Goal: Browse casually: Explore the website without a specific task or goal

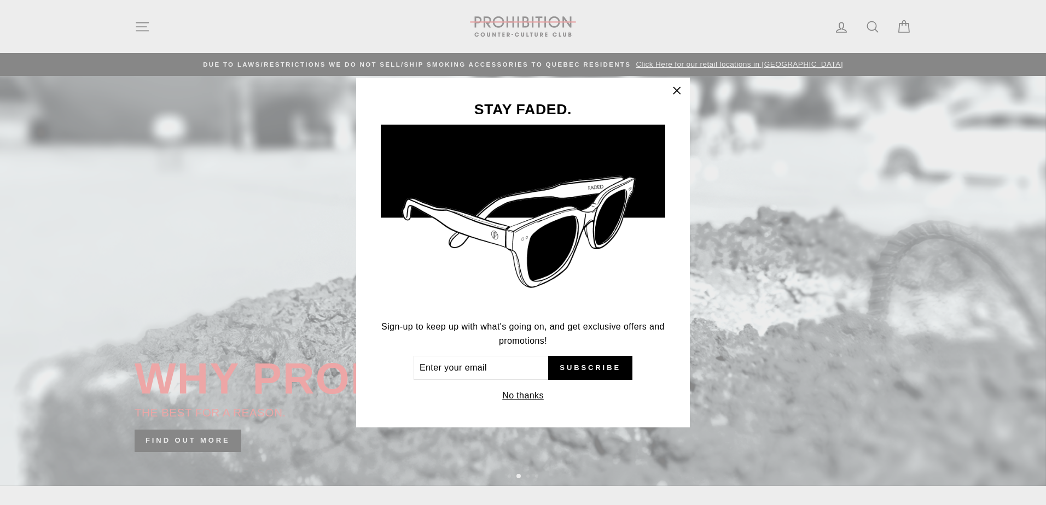
click at [674, 90] on icon "button" at bounding box center [676, 90] width 15 height 15
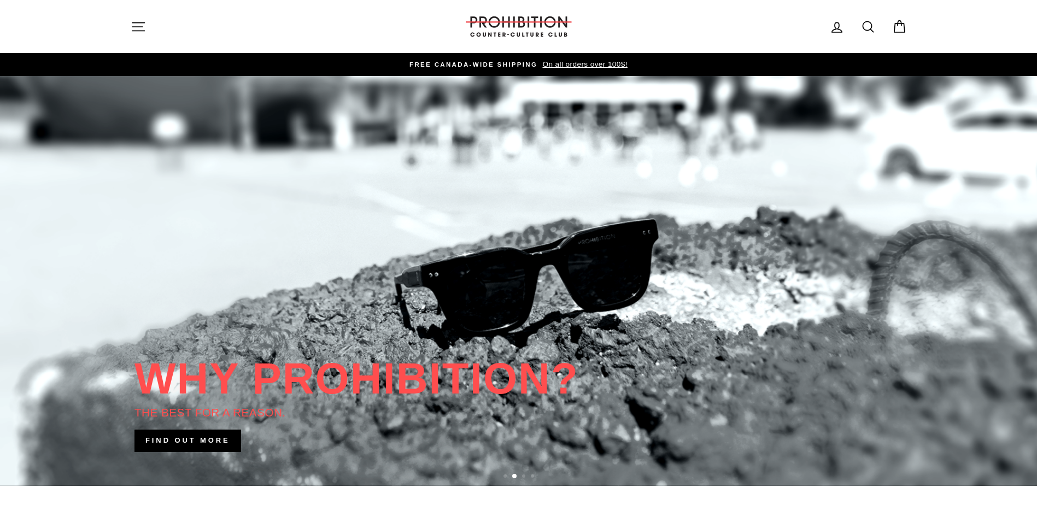
click at [139, 25] on icon "button" at bounding box center [138, 26] width 15 height 15
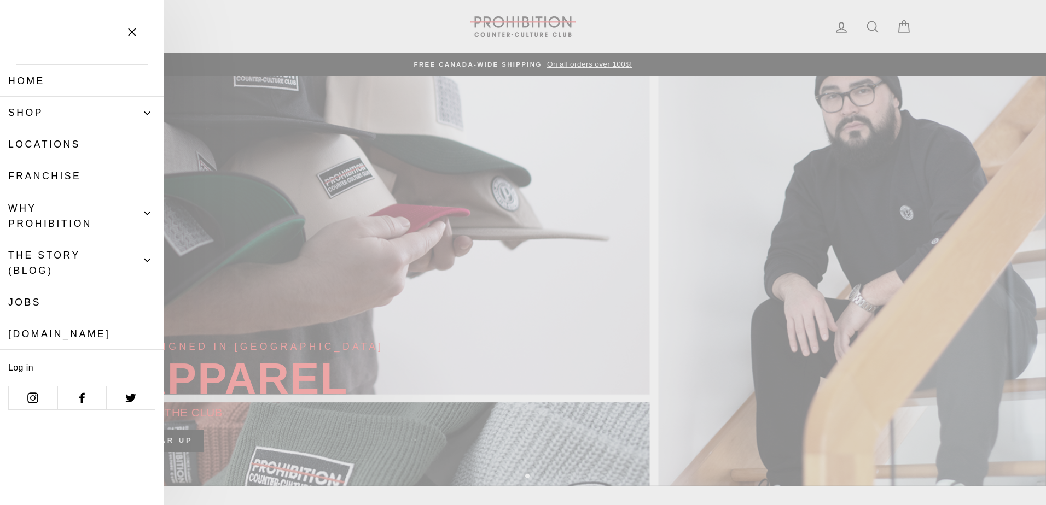
click at [147, 114] on icon "Primary" at bounding box center [147, 113] width 6 height 3
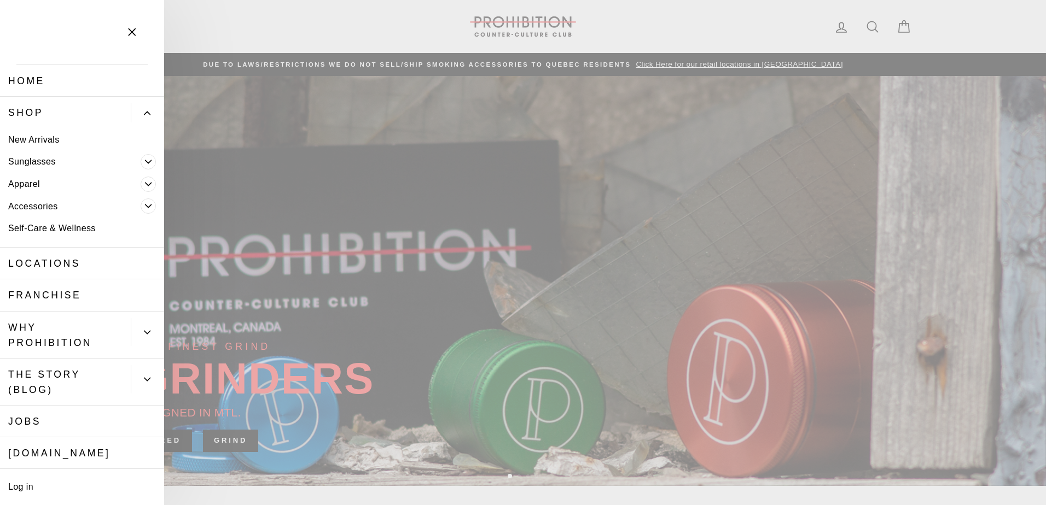
click at [145, 207] on icon "Primary" at bounding box center [148, 206] width 7 height 7
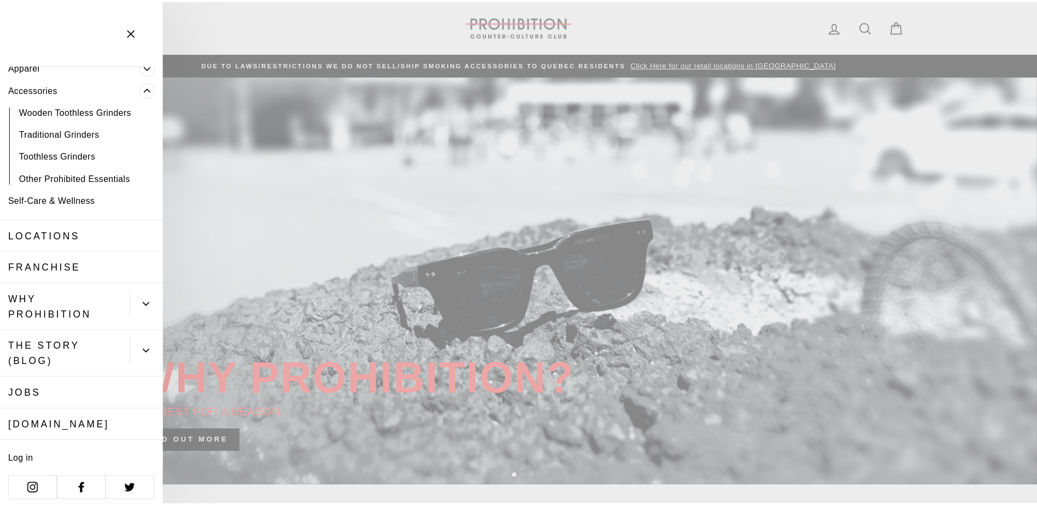
scroll to position [123, 0]
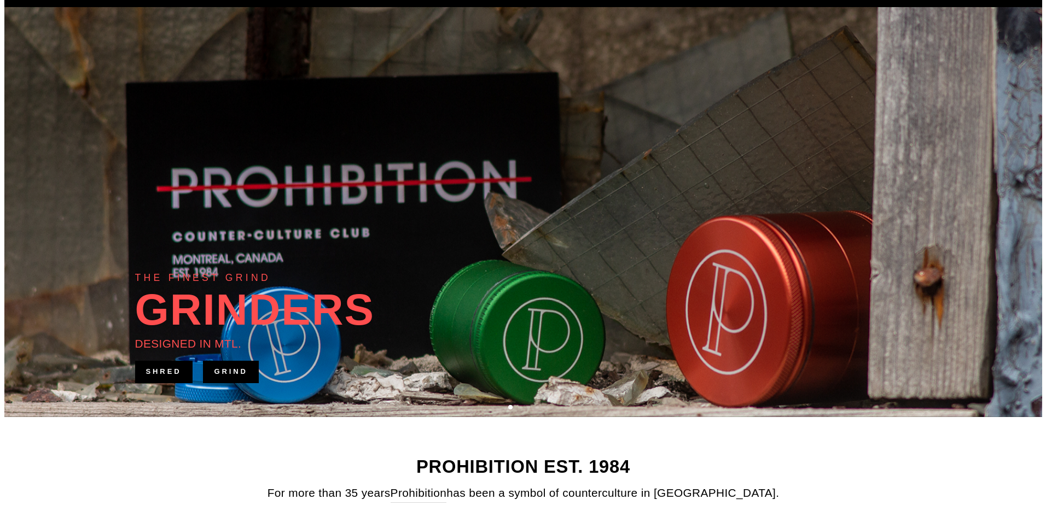
scroll to position [0, 0]
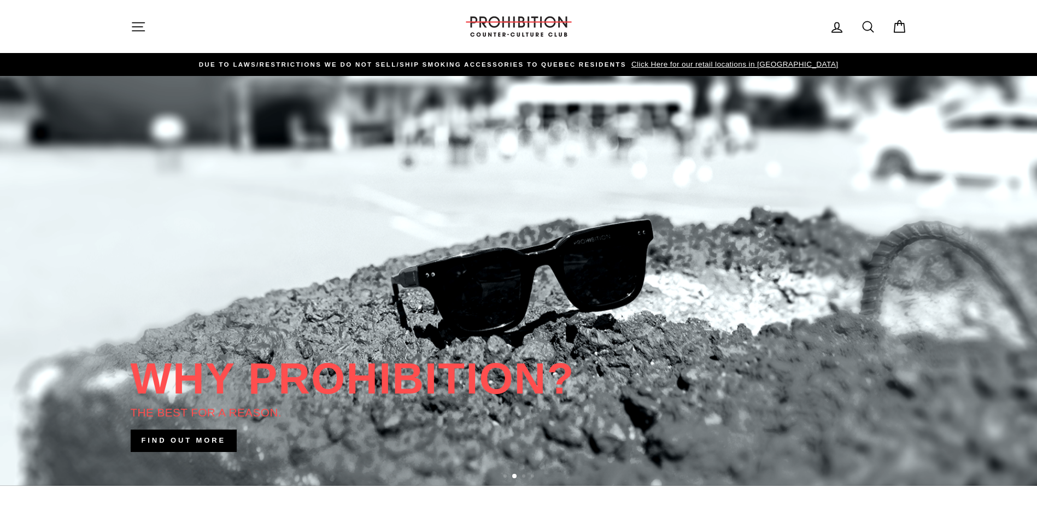
click at [134, 27] on icon "button" at bounding box center [138, 26] width 12 height 8
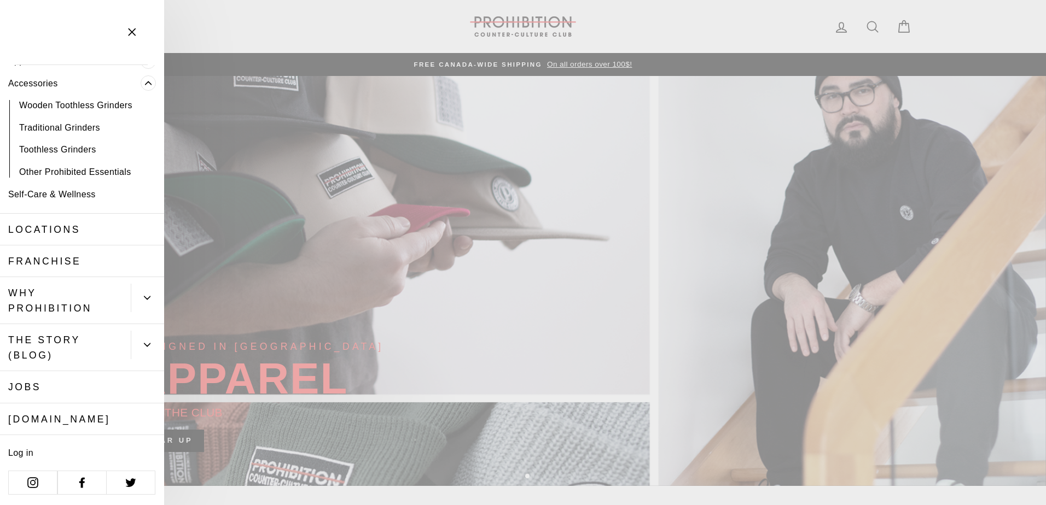
click at [145, 80] on icon "Primary" at bounding box center [148, 83] width 7 height 7
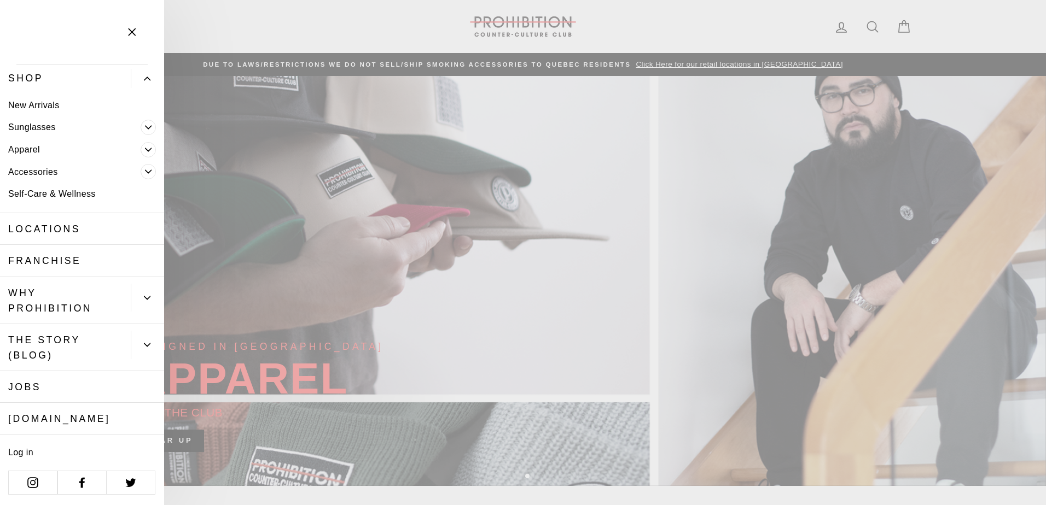
click at [144, 176] on span "Primary" at bounding box center [148, 171] width 15 height 15
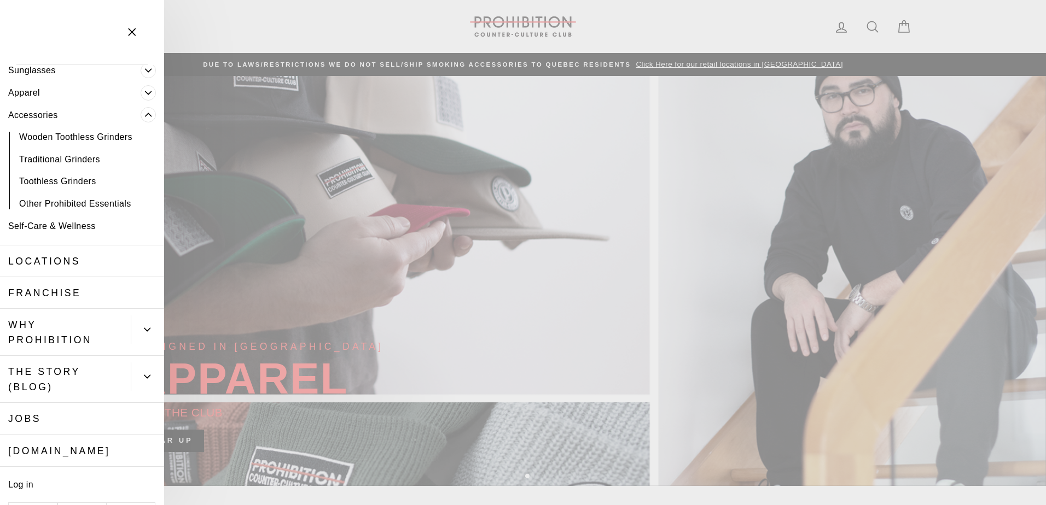
scroll to position [123, 0]
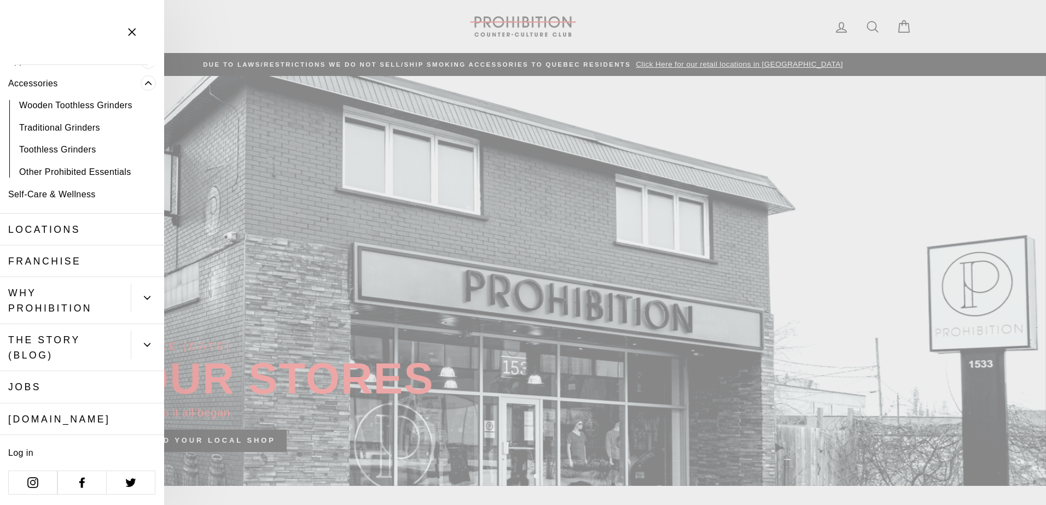
click at [145, 83] on icon "Primary" at bounding box center [148, 83] width 7 height 7
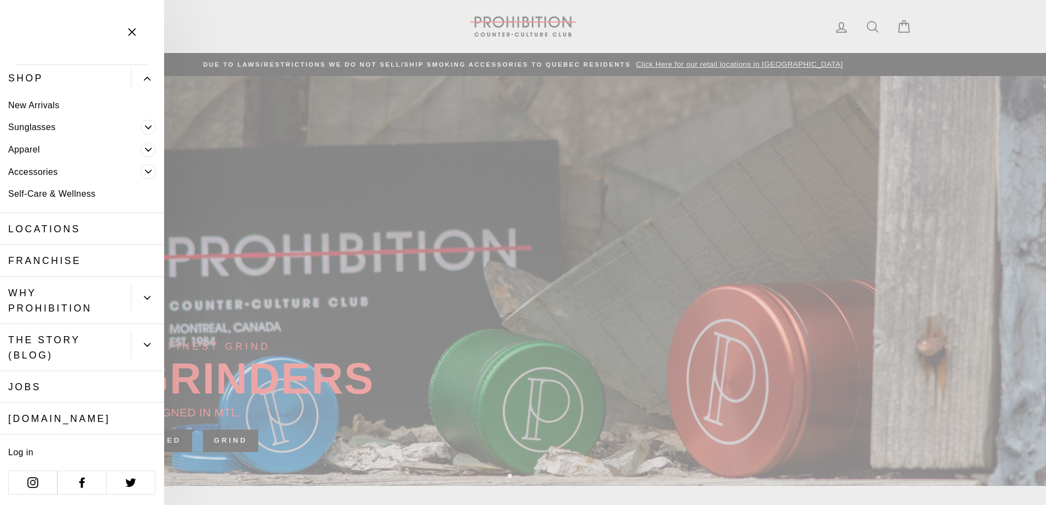
click at [109, 418] on link "[DOMAIN_NAME]" at bounding box center [82, 419] width 164 height 32
